Goal: Navigation & Orientation: Understand site structure

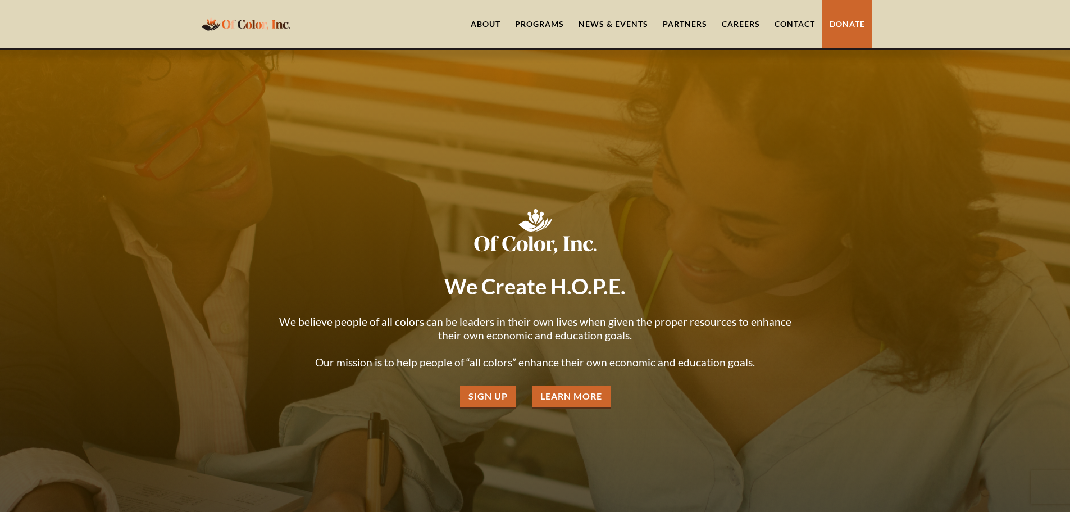
click at [490, 383] on div "We Create H.O.P.E. We believe people of all colors can be leaders in their own …" at bounding box center [535, 305] width 528 height 205
click at [480, 406] on link "Sign Up" at bounding box center [488, 396] width 56 height 23
click at [678, 17] on link "Partners" at bounding box center [685, 24] width 59 height 48
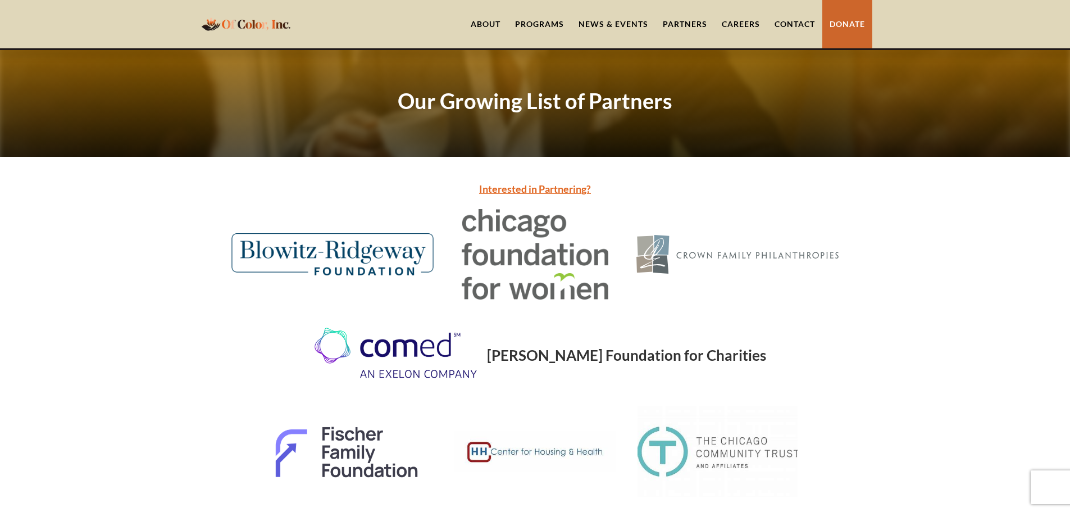
click at [617, 24] on link "News & Events" at bounding box center [613, 24] width 84 height 48
click at [793, 19] on link "Contact" at bounding box center [794, 24] width 55 height 48
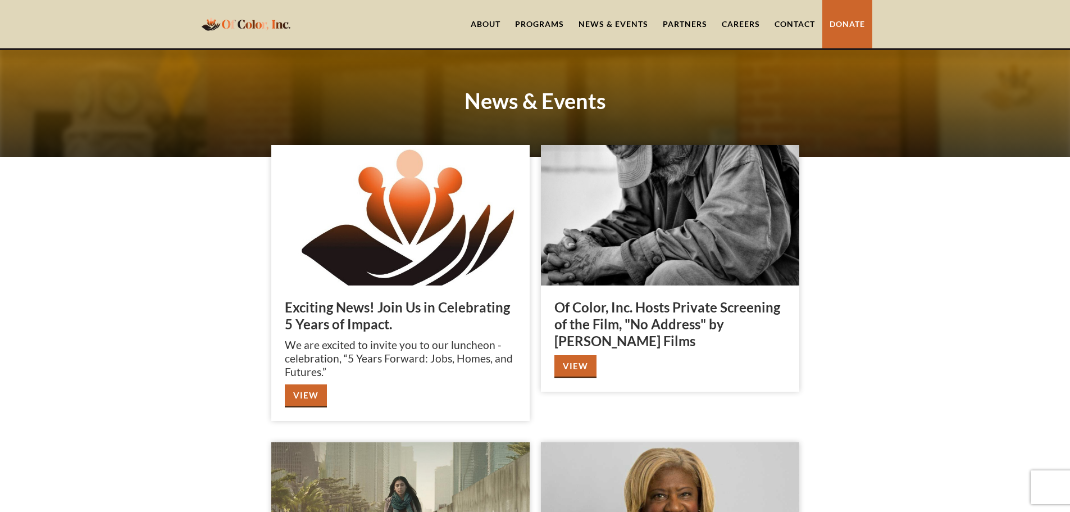
click at [524, 21] on div "Programs" at bounding box center [539, 24] width 49 height 11
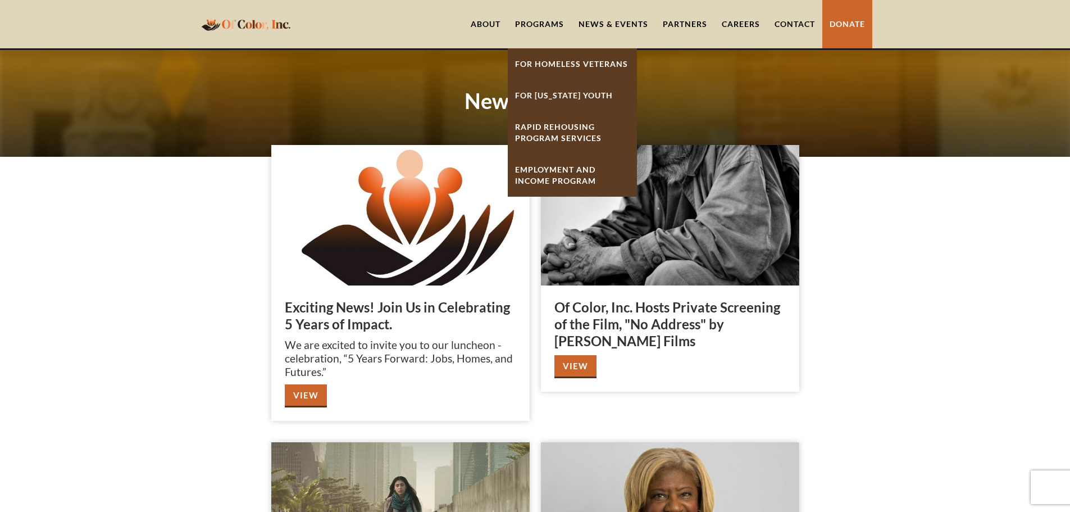
click at [484, 17] on link "About" at bounding box center [485, 24] width 44 height 48
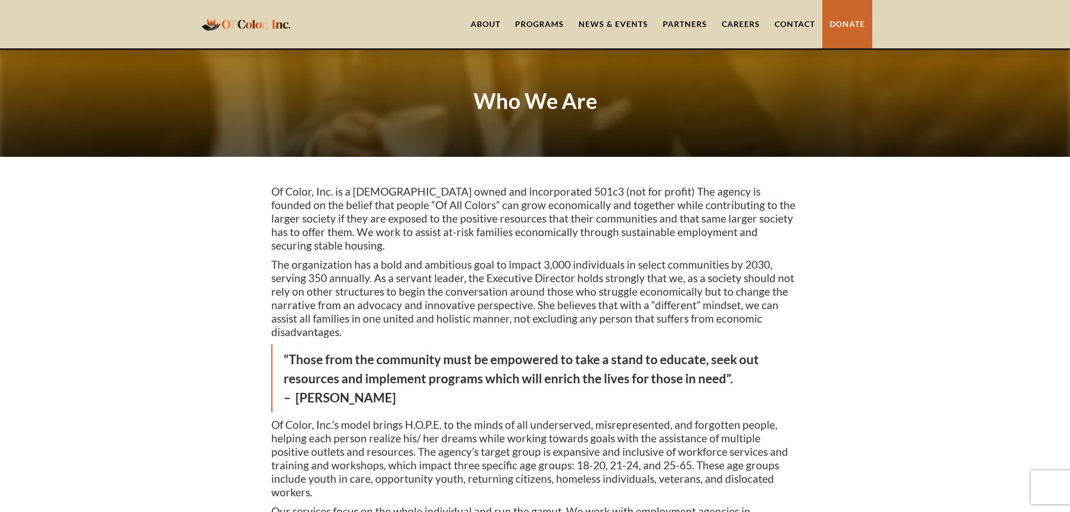
click at [540, 25] on div "Programs" at bounding box center [539, 24] width 49 height 11
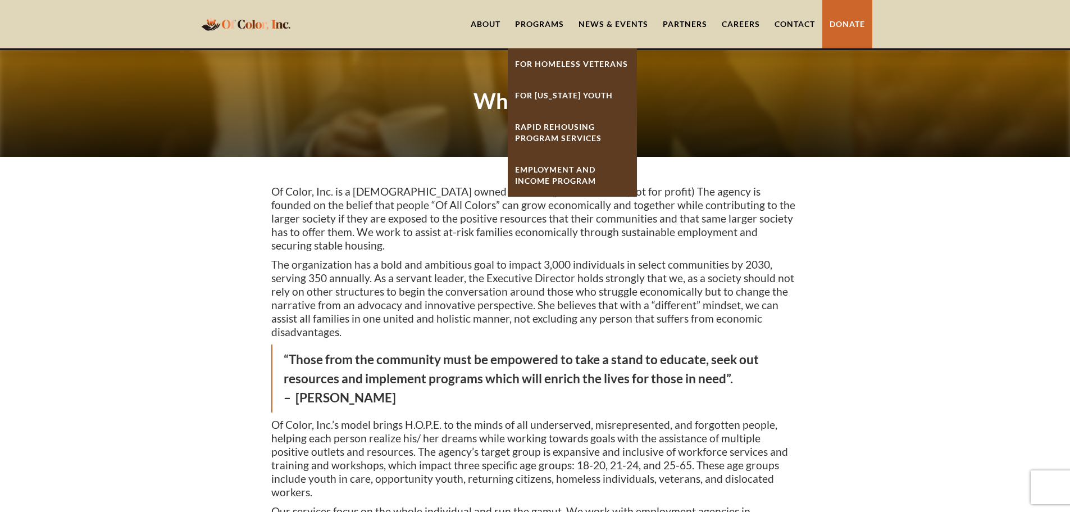
click at [610, 21] on link "News & Events" at bounding box center [613, 24] width 84 height 48
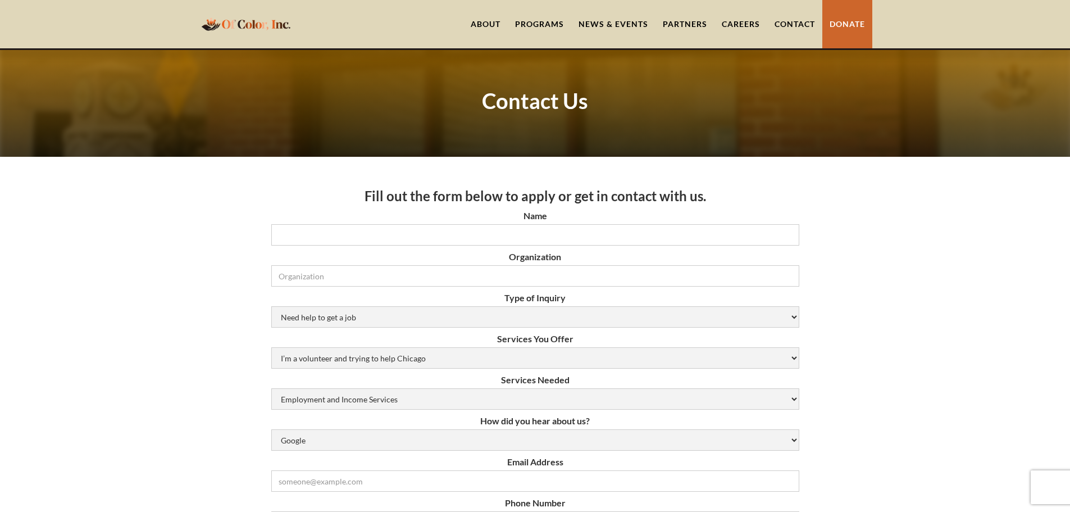
click at [729, 25] on link "Careers" at bounding box center [741, 24] width 53 height 48
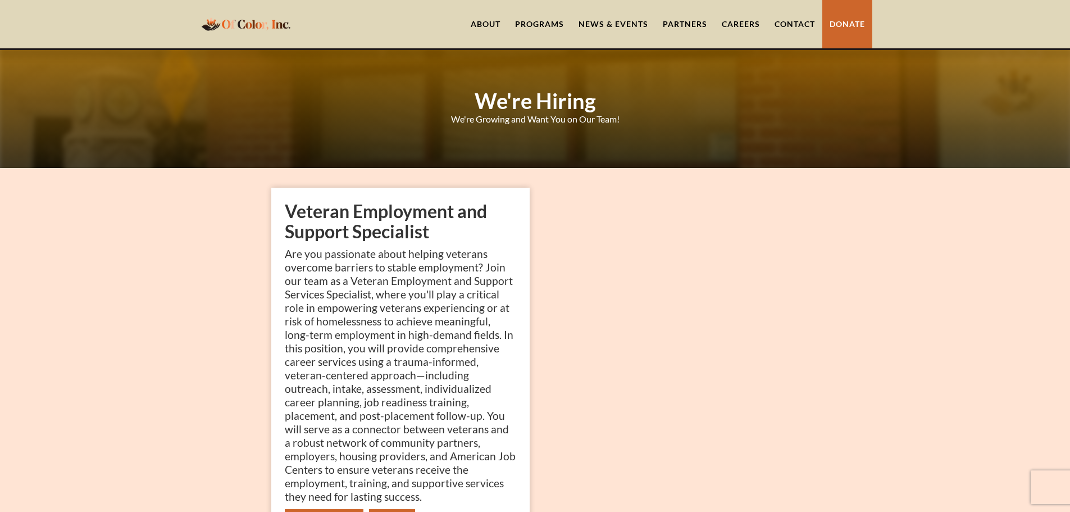
click at [678, 22] on link "Partners" at bounding box center [685, 24] width 59 height 48
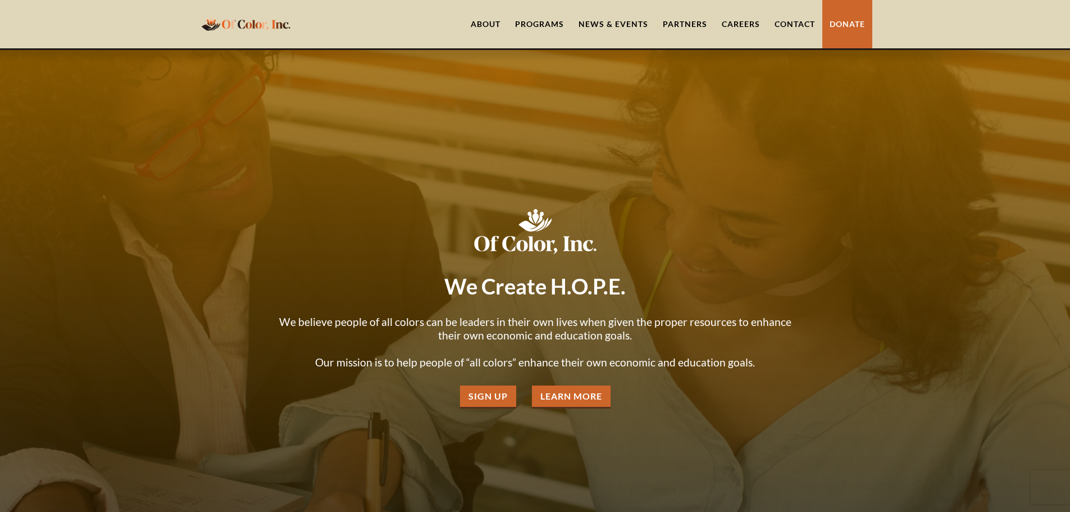
click at [538, 21] on div "Programs" at bounding box center [539, 24] width 49 height 11
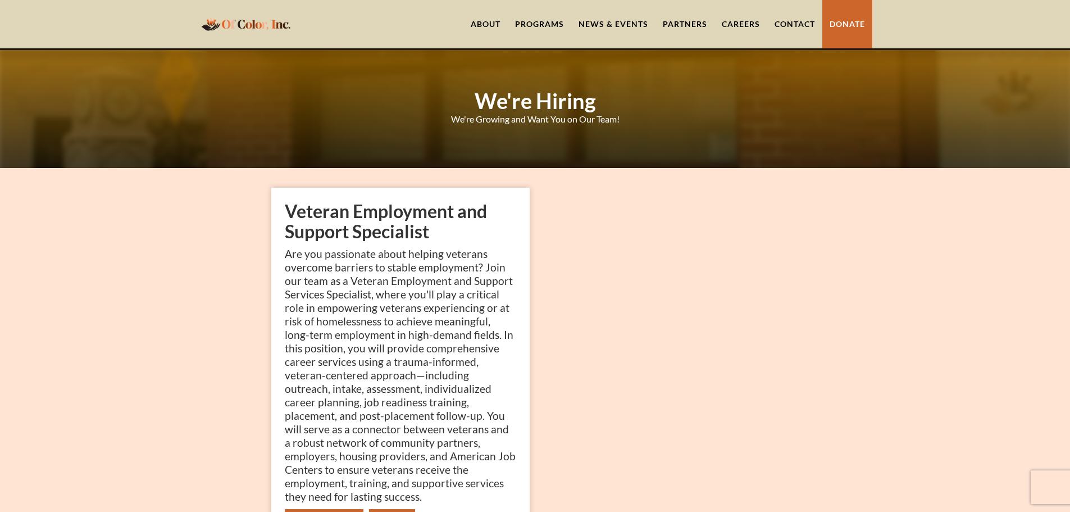
click at [492, 23] on link "About" at bounding box center [485, 24] width 44 height 48
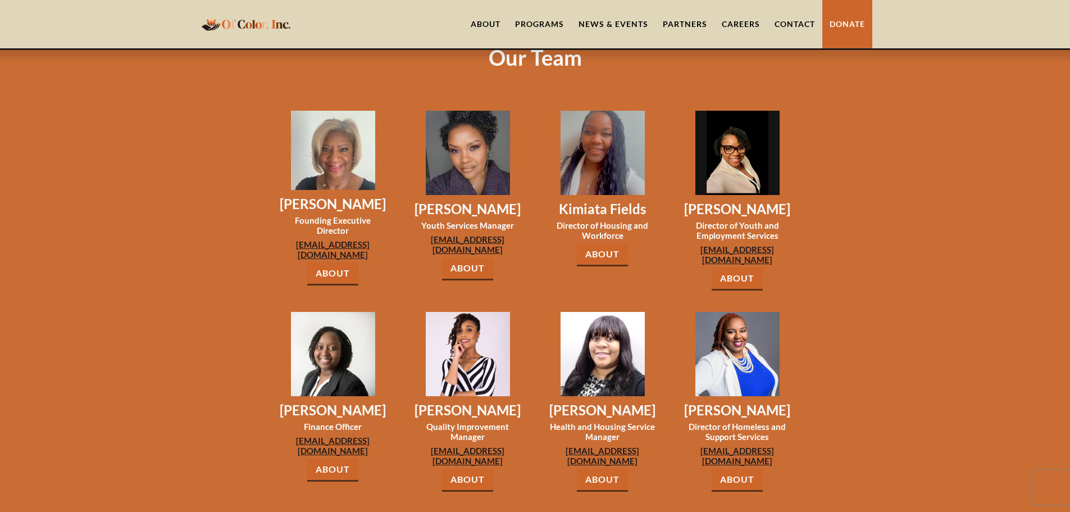
scroll to position [792, 0]
